Goal: Task Accomplishment & Management: Manage account settings

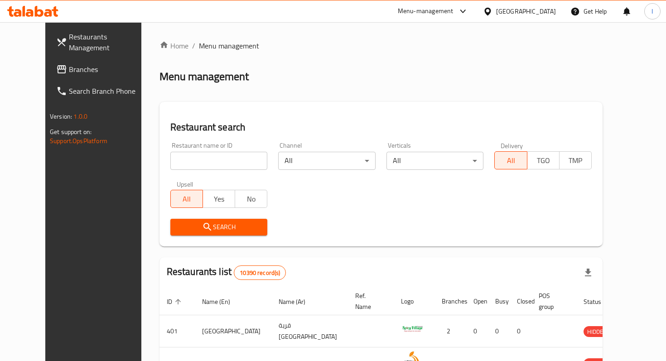
click at [220, 161] on input "search" at bounding box center [218, 161] width 97 height 18
click at [216, 164] on input "search" at bounding box center [218, 161] width 97 height 18
type input "kucu"
click button "Search" at bounding box center [218, 227] width 97 height 17
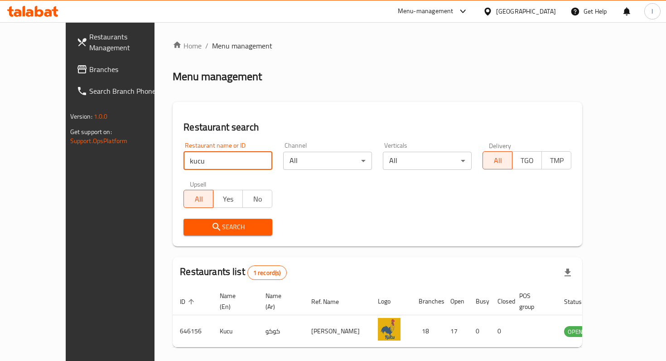
click at [378, 218] on div "Search" at bounding box center [377, 227] width 399 height 28
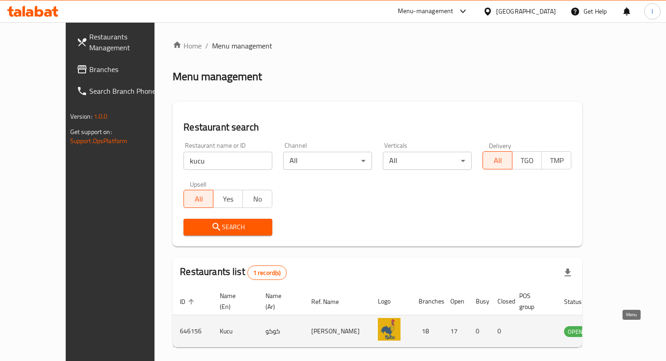
click at [622, 334] on icon "enhanced table" at bounding box center [617, 332] width 10 height 8
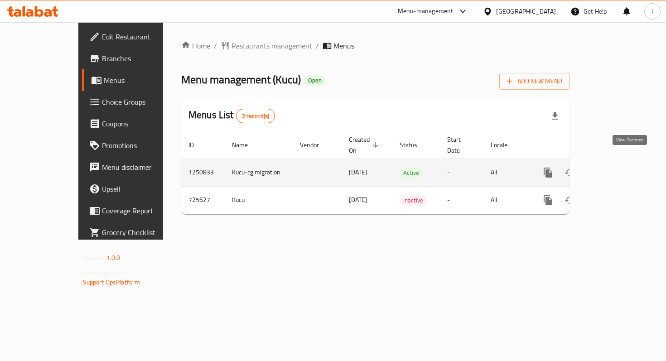
click at [617, 169] on icon "enhanced table" at bounding box center [613, 173] width 8 height 8
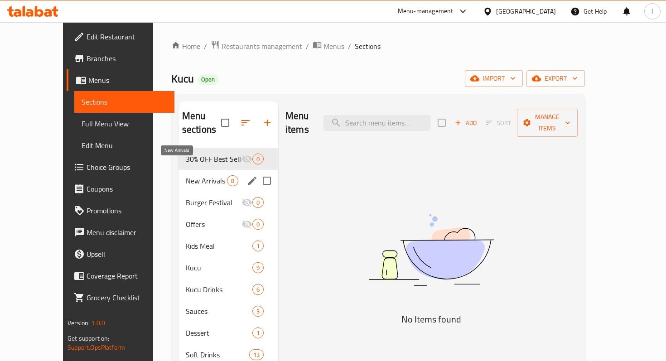
click at [187, 175] on span "New Arrivals" at bounding box center [206, 180] width 41 height 11
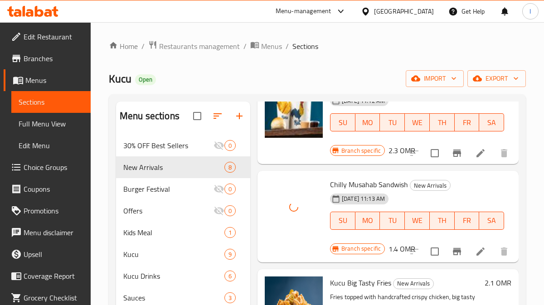
scroll to position [190, 0]
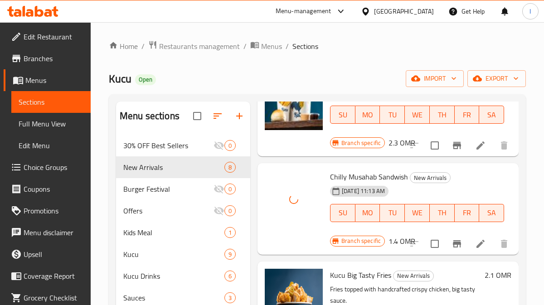
click at [454, 147] on icon "Branch-specific-item" at bounding box center [456, 145] width 11 height 11
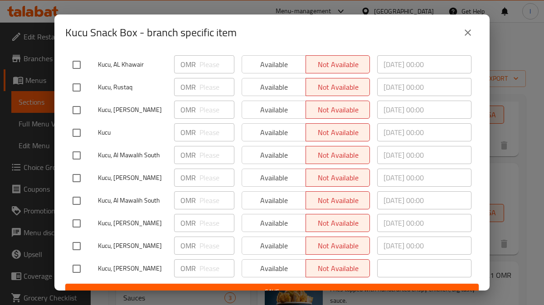
scroll to position [0, 0]
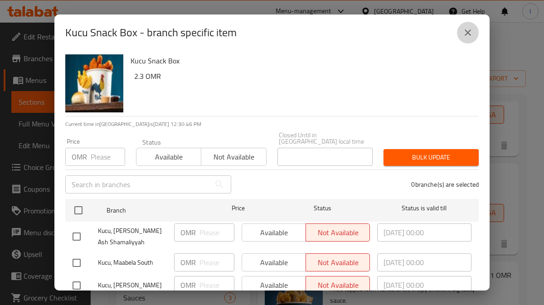
click at [467, 34] on icon "close" at bounding box center [467, 32] width 6 height 6
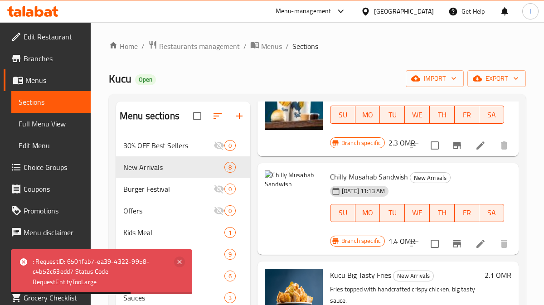
click at [178, 262] on icon at bounding box center [179, 262] width 5 height 5
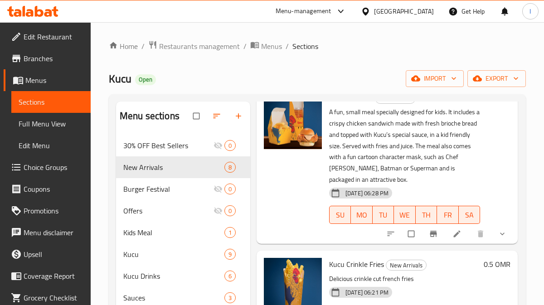
scroll to position [446, 1]
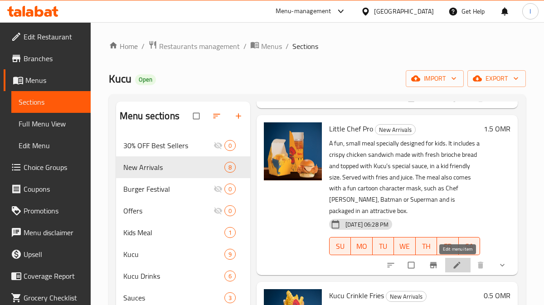
click at [458, 265] on icon at bounding box center [456, 264] width 9 height 9
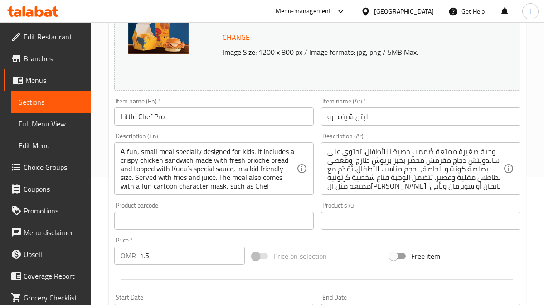
scroll to position [130, 0]
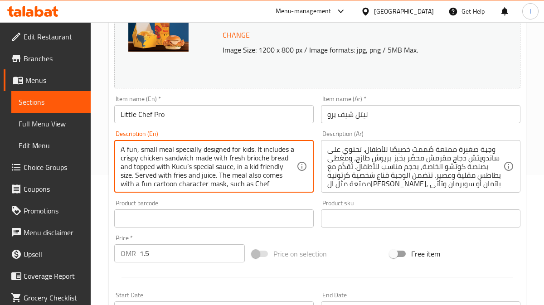
drag, startPoint x: 176, startPoint y: 151, endPoint x: 169, endPoint y: 151, distance: 6.8
click at [170, 150] on textarea "A fun, small meal specially designed for kids. It includes a crispy chicken san…" at bounding box center [208, 166] width 176 height 43
drag, startPoint x: 174, startPoint y: 149, endPoint x: 120, endPoint y: 149, distance: 53.5
click at [120, 149] on textarea "A fun, small meal specially designed for kids. It includes a crispy chicken san…" at bounding box center [208, 166] width 176 height 43
type textarea "specially designed for kids. It includes a crispy chicken sandwich made with fr…"
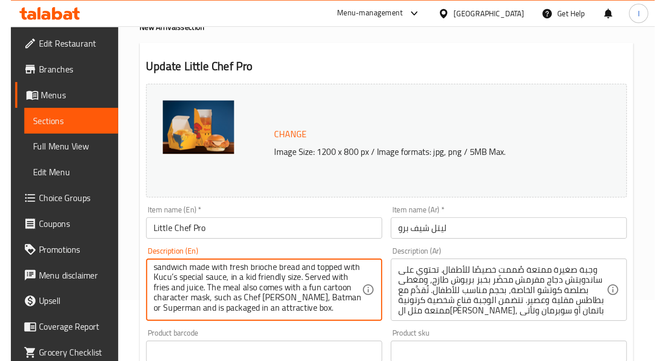
scroll to position [0, 0]
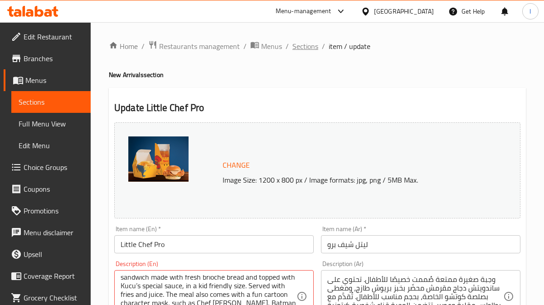
click at [309, 43] on span "Sections" at bounding box center [305, 46] width 26 height 11
